Goal: Navigation & Orientation: Find specific page/section

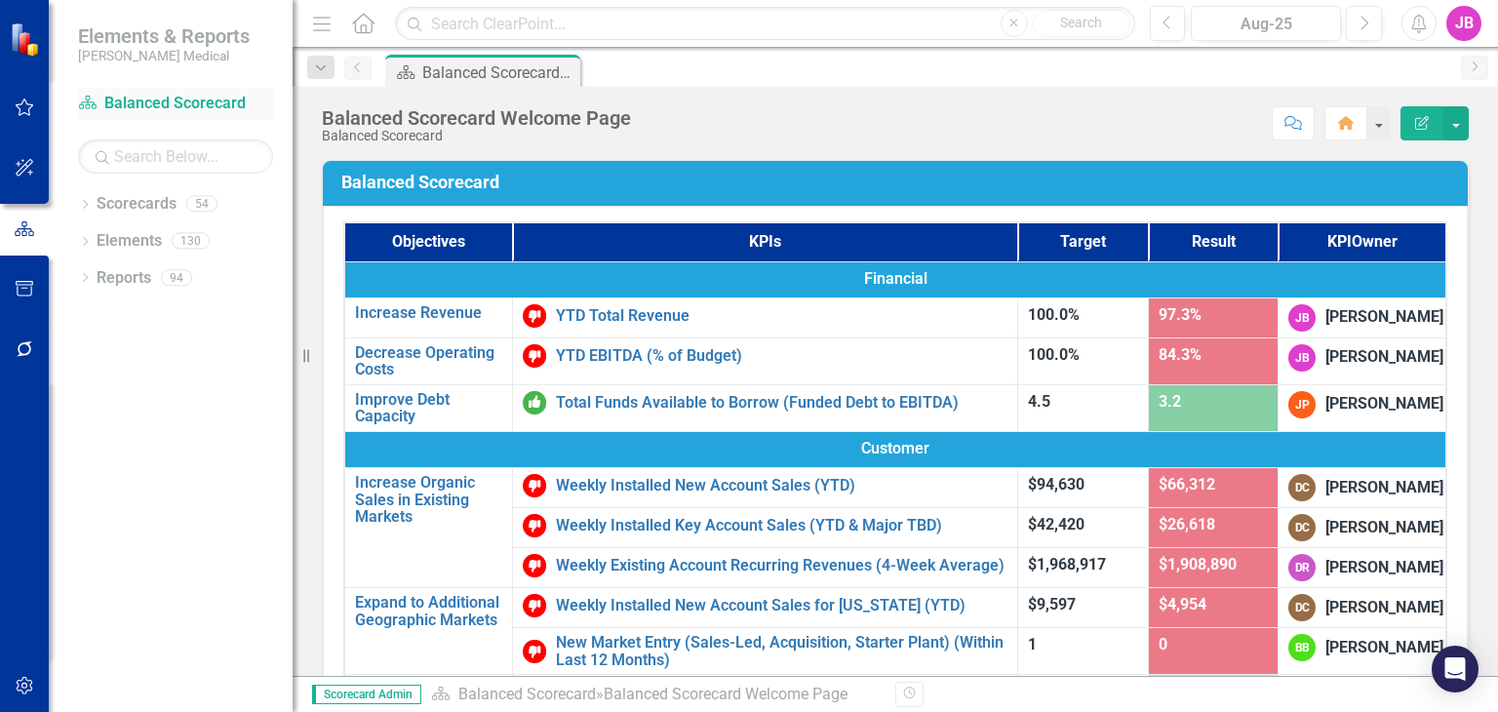
click at [157, 98] on link "Scorecard Balanced Scorecard" at bounding box center [175, 104] width 195 height 22
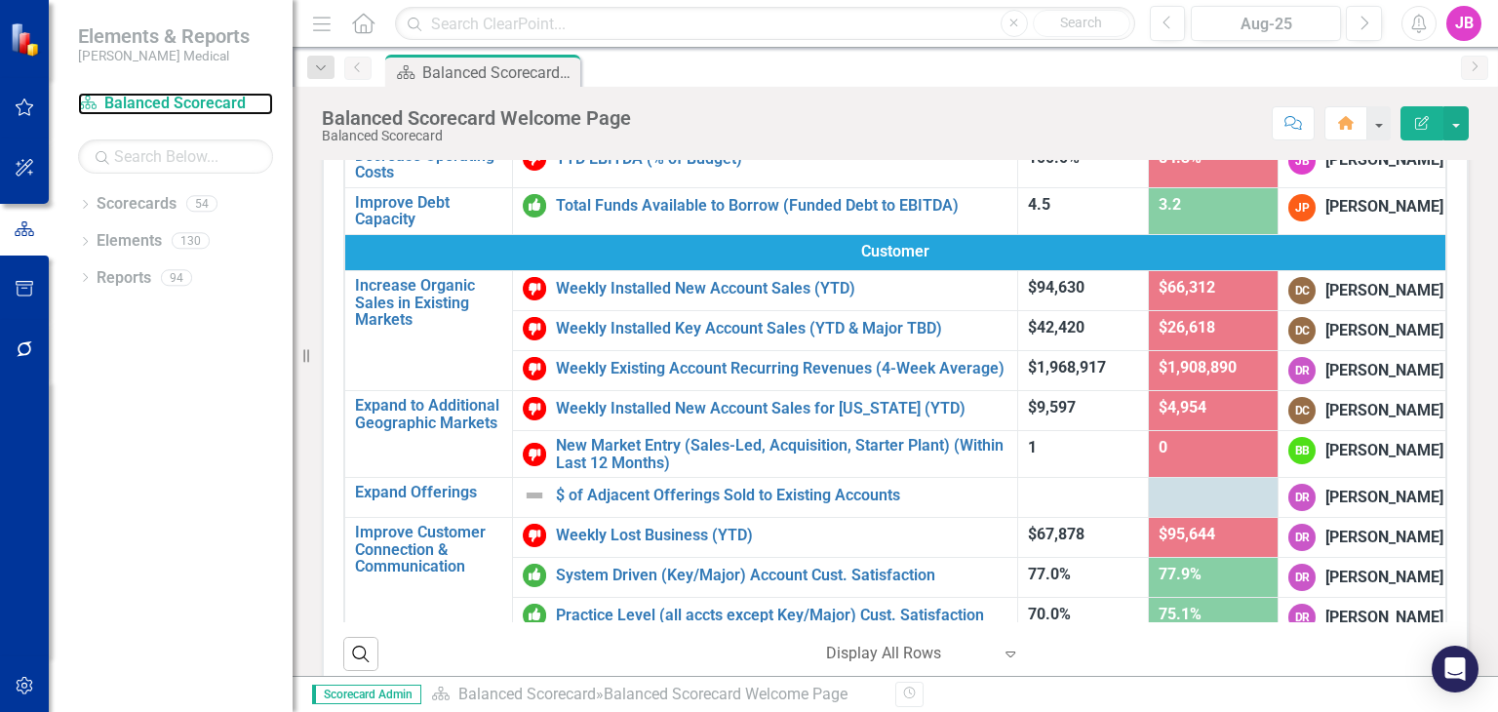
scroll to position [58, 0]
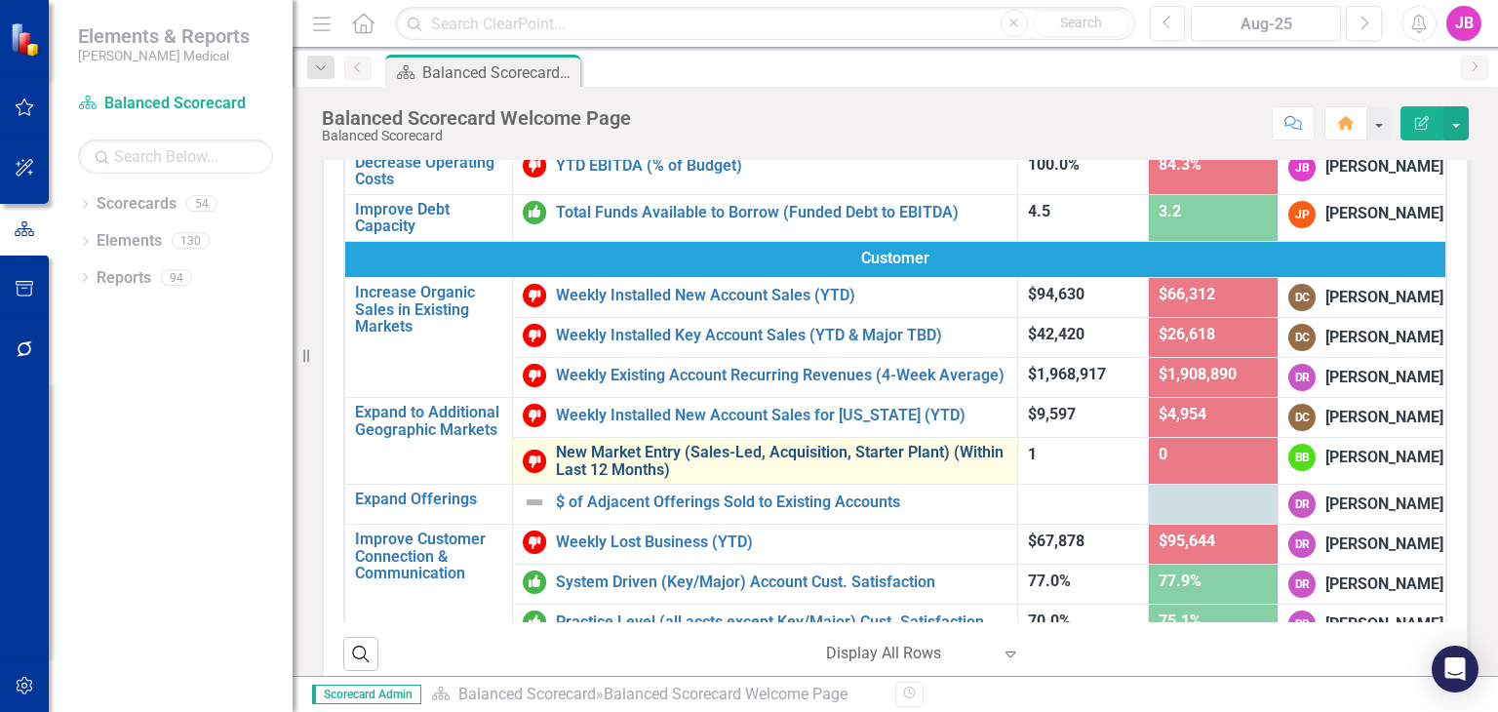
click at [664, 475] on link "New Market Entry (Sales-Led, Acquisition, Starter Plant) (Within Last 12 Months)" at bounding box center [781, 461] width 451 height 34
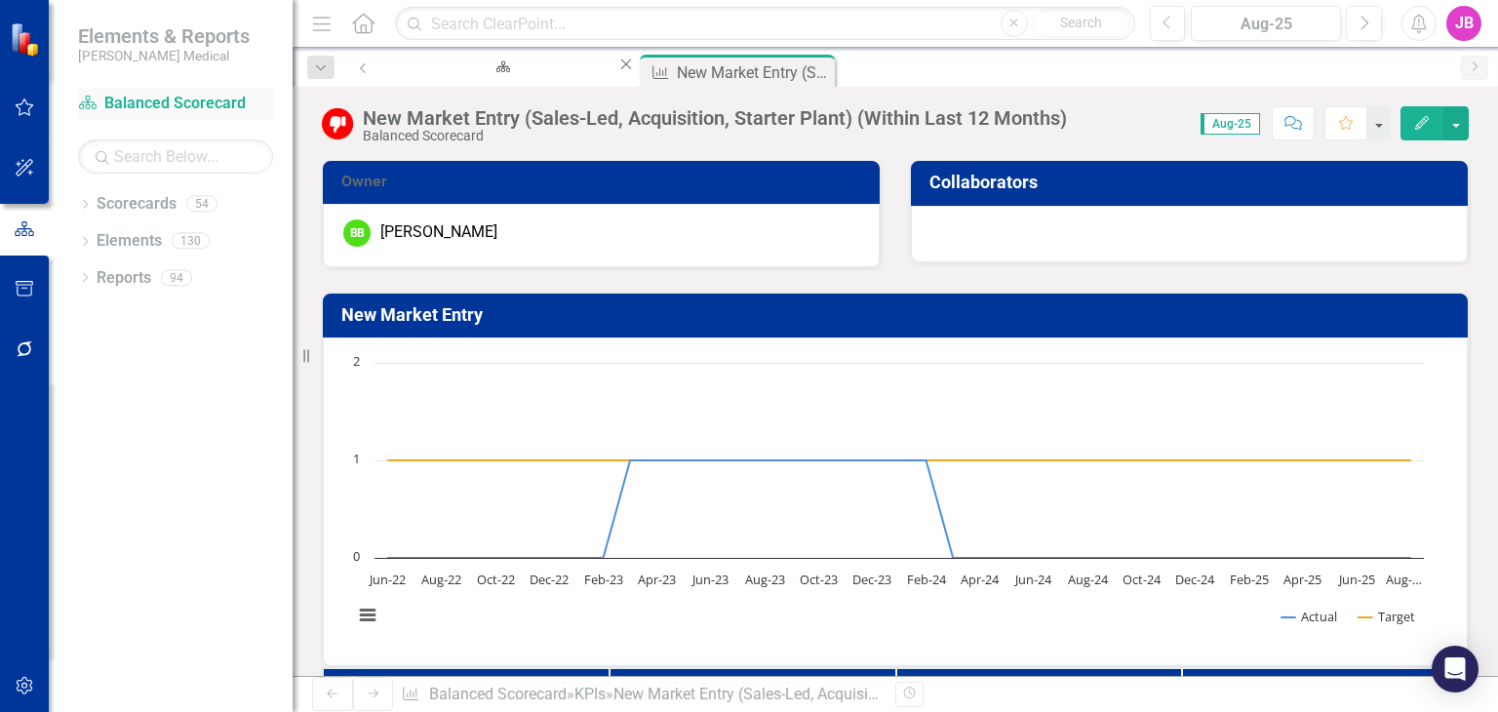
click at [113, 103] on link "Scorecard Balanced Scorecard" at bounding box center [175, 104] width 195 height 22
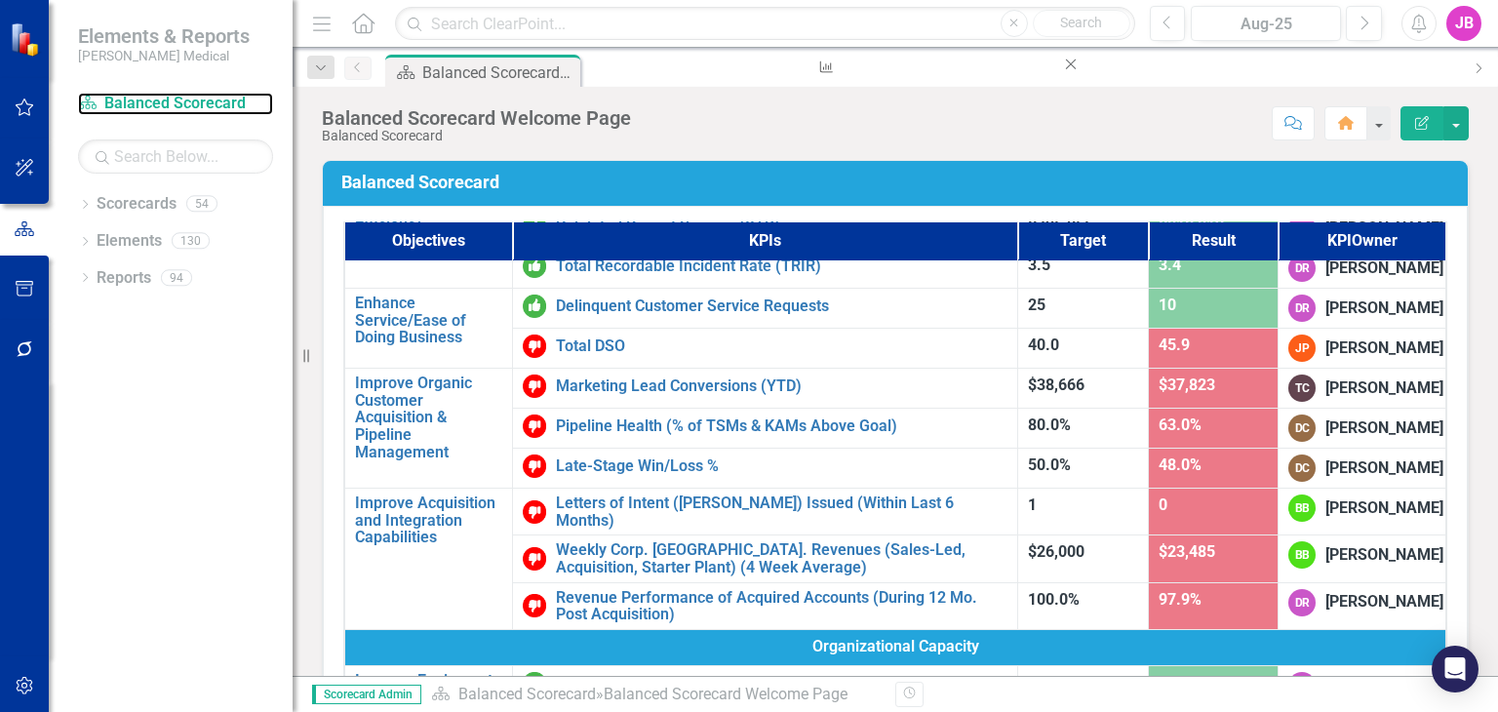
scroll to position [706, 0]
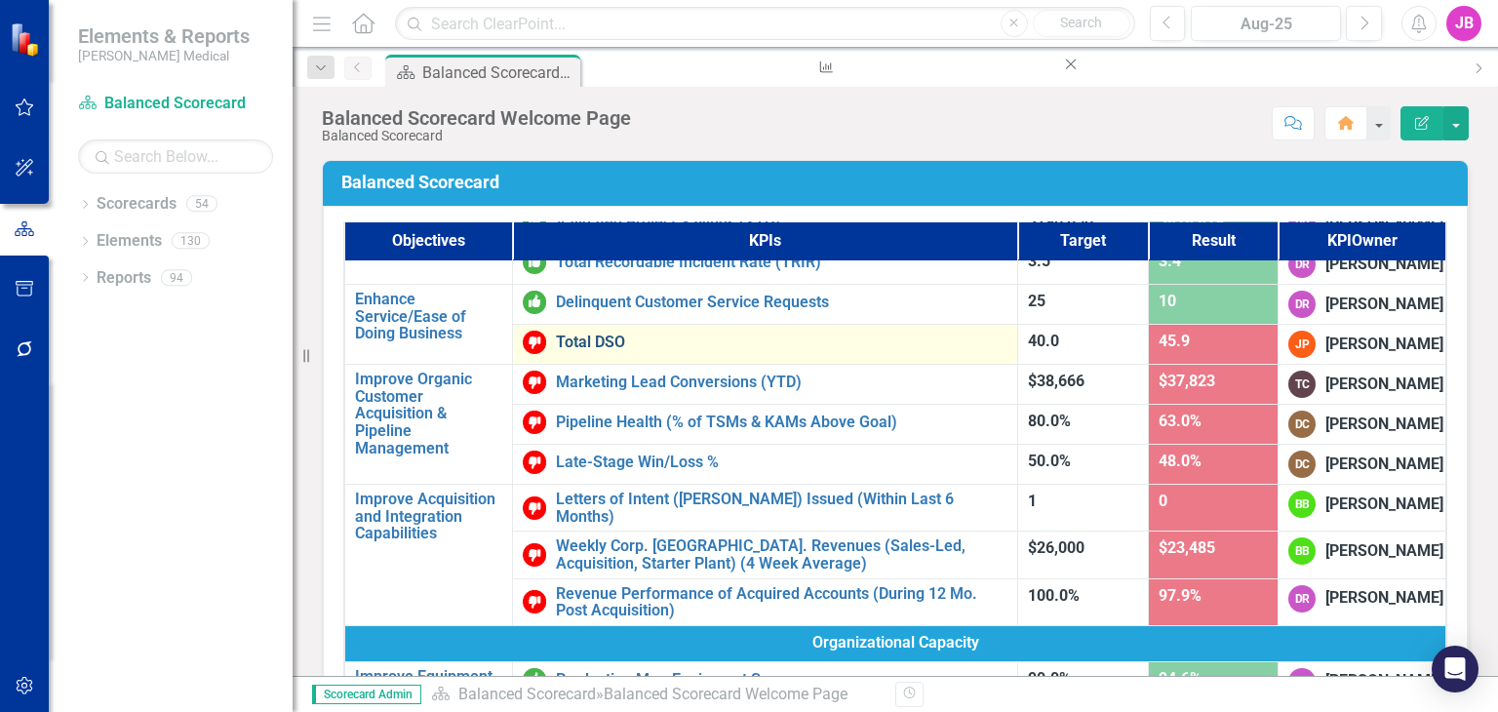
click at [842, 340] on link "Total DSO" at bounding box center [781, 342] width 451 height 18
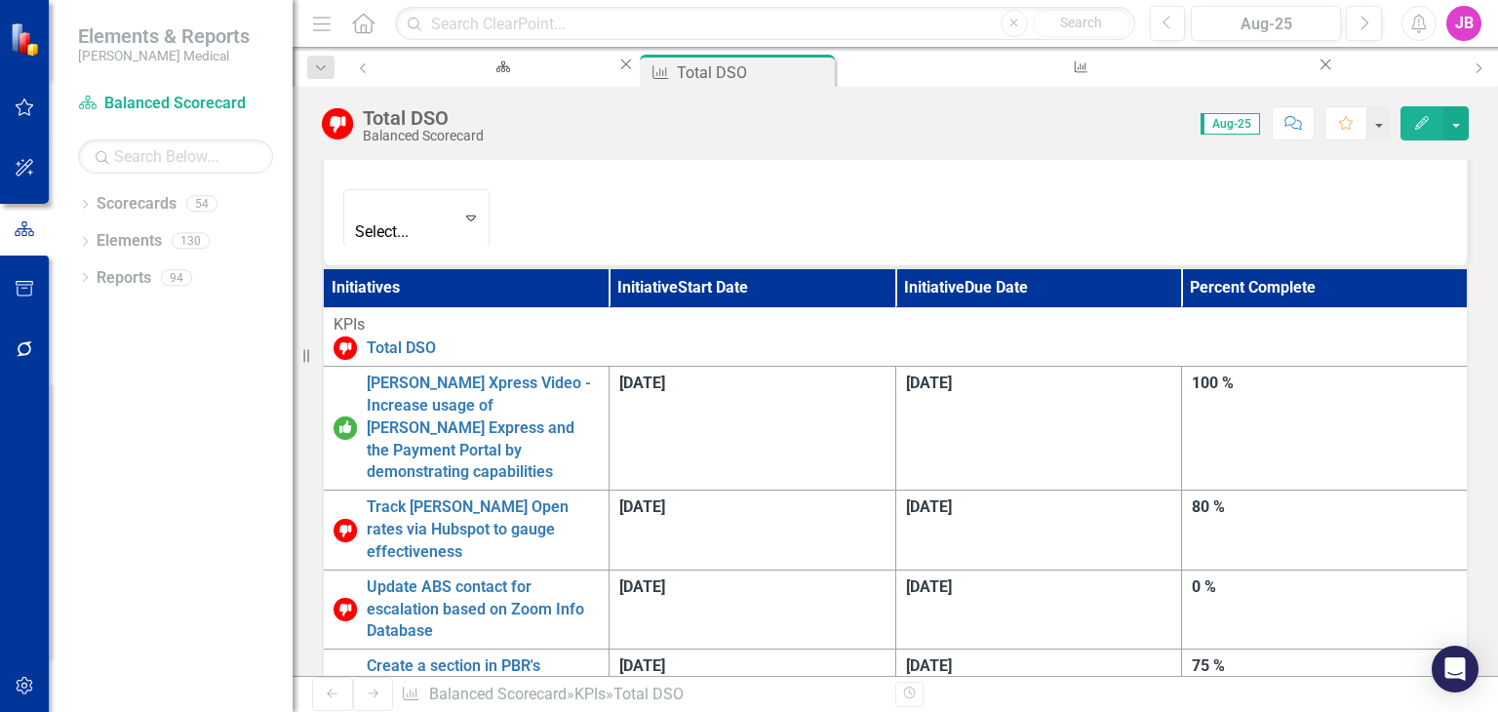
scroll to position [1052, 0]
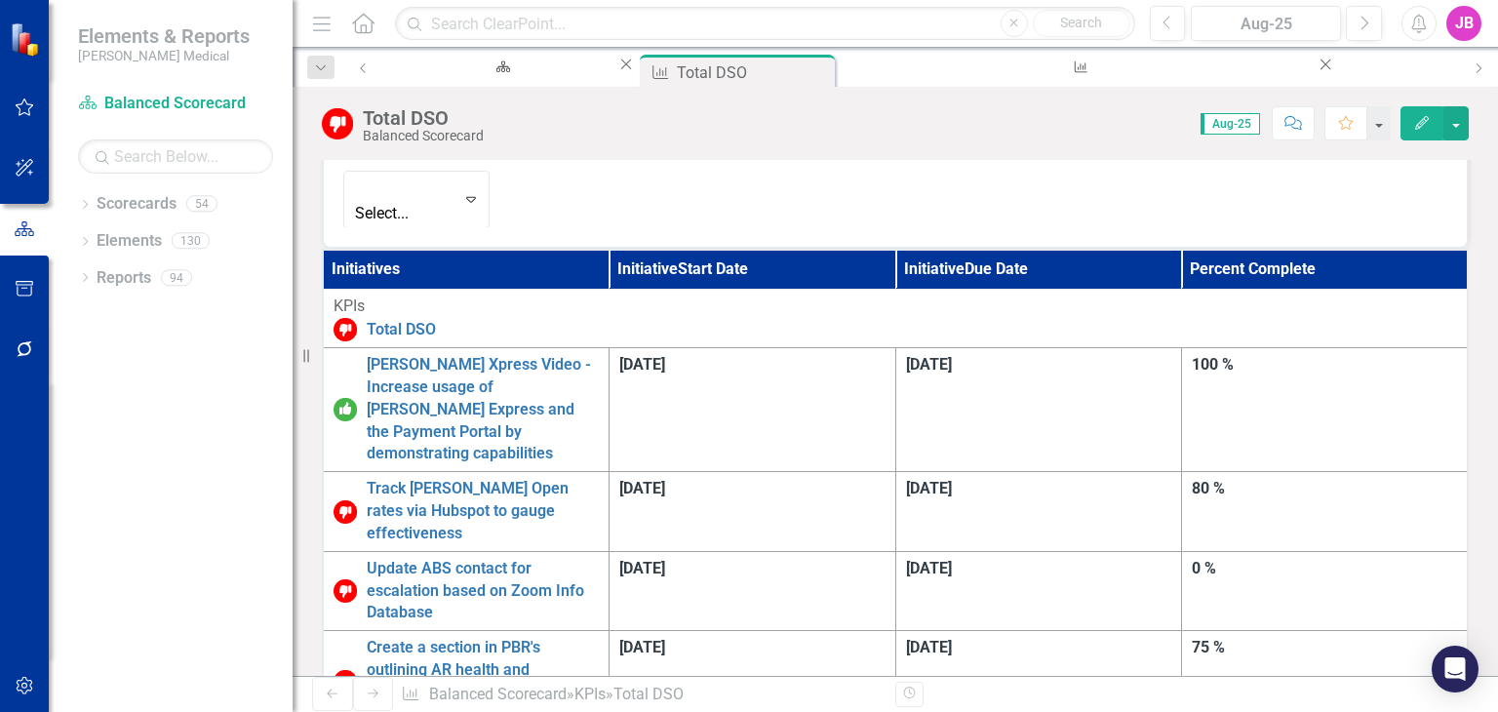
click at [585, 250] on th "Initiatives" at bounding box center [466, 269] width 287 height 39
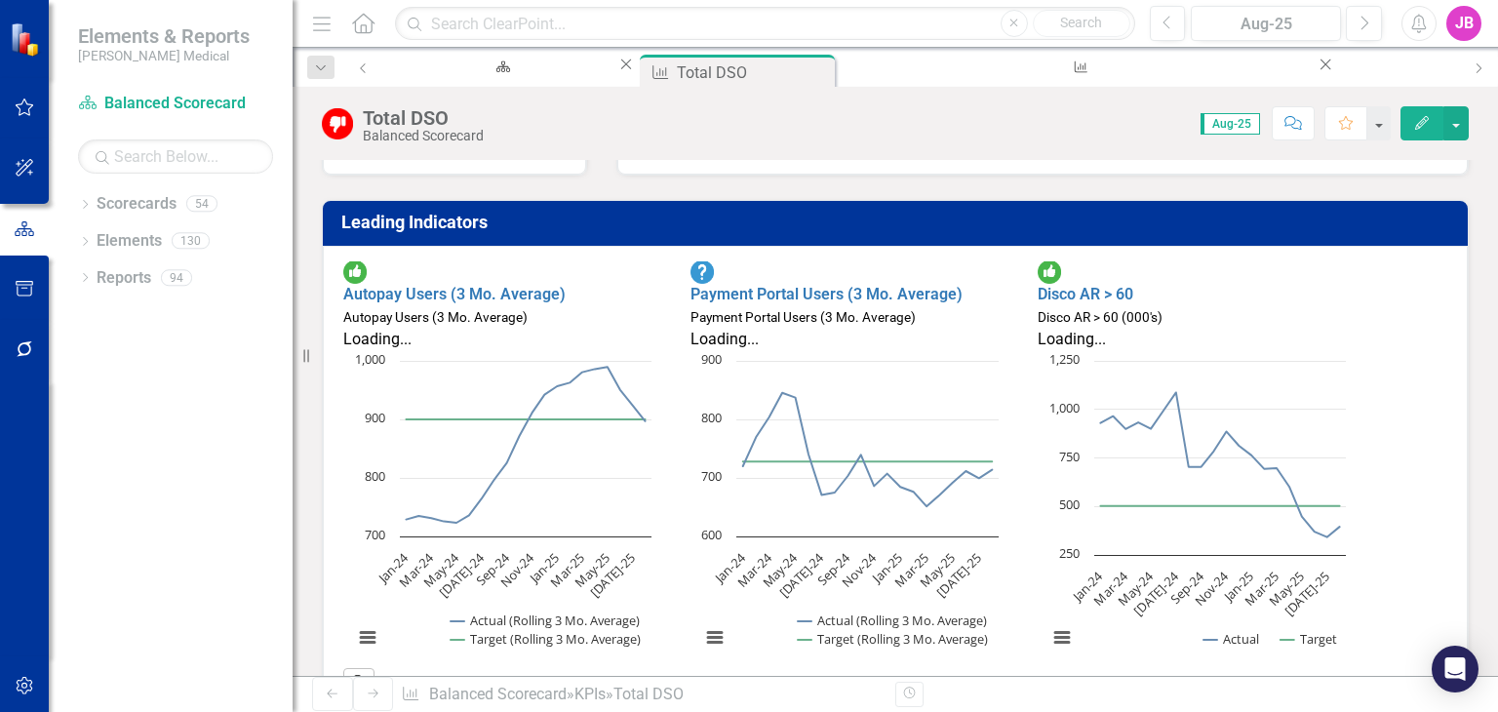
scroll to position [489, 0]
